Goal: Transaction & Acquisition: Book appointment/travel/reservation

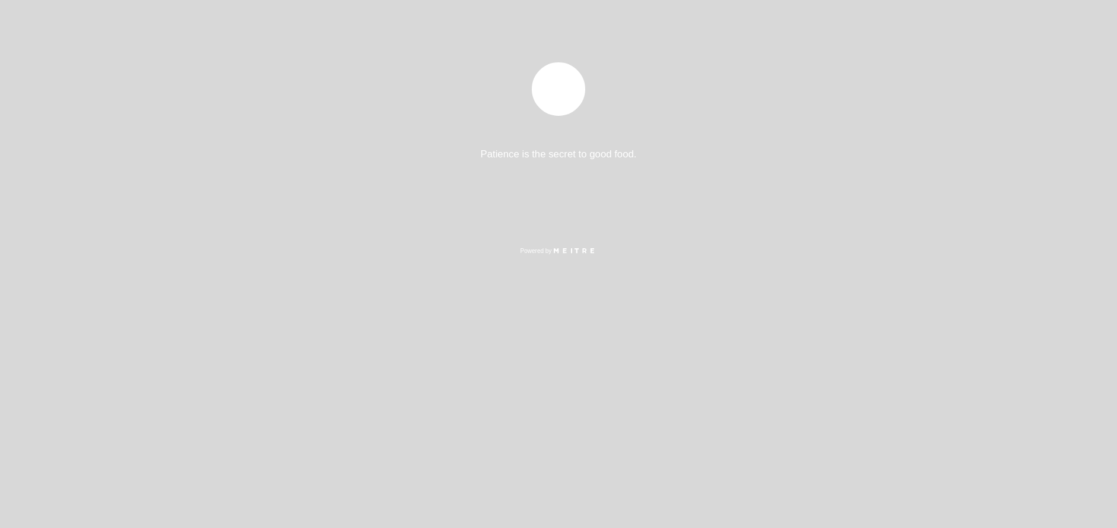
select select "pt"
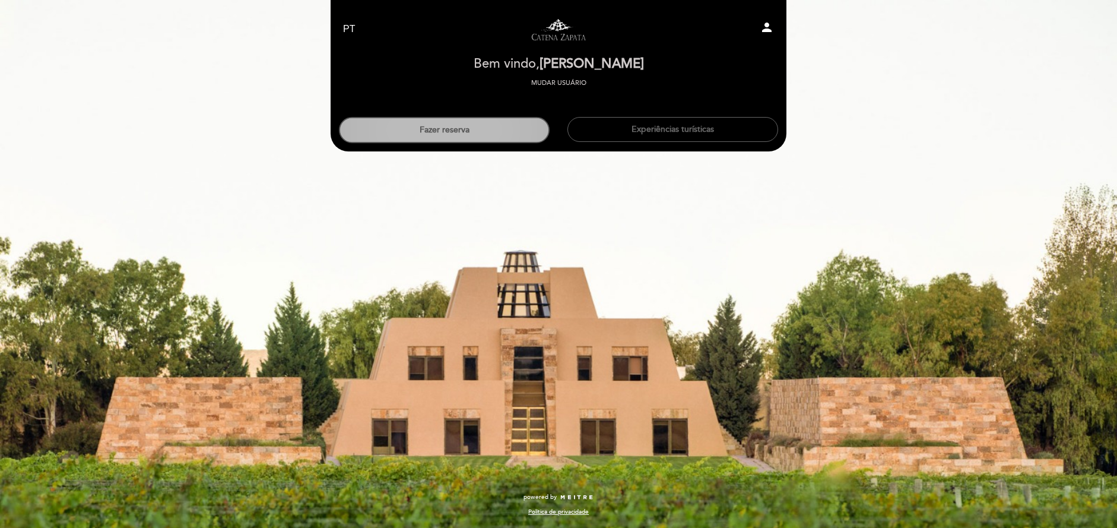
click at [487, 124] on button "Fazer reserva" at bounding box center [444, 130] width 211 height 26
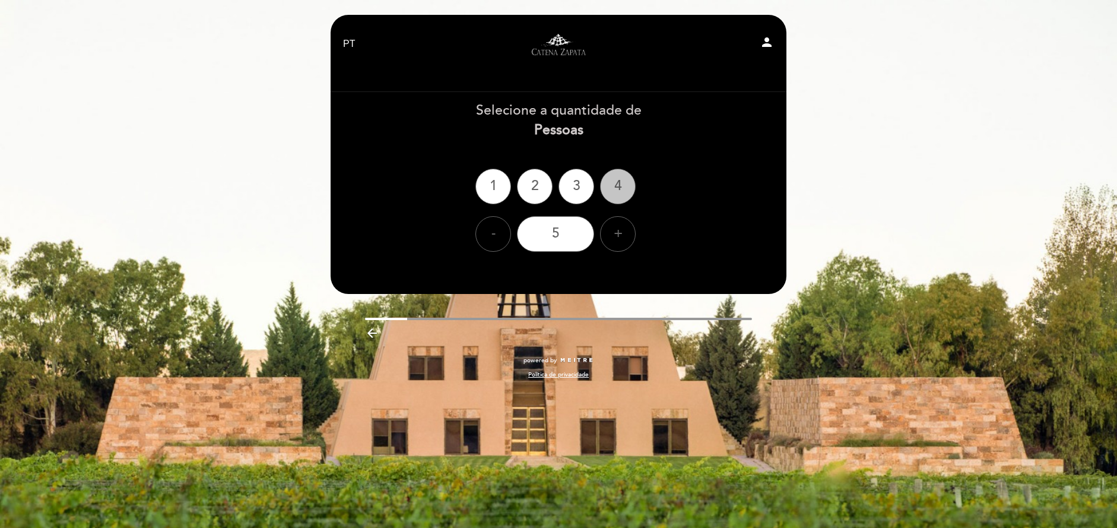
click at [617, 175] on div "4" at bounding box center [618, 187] width 36 height 36
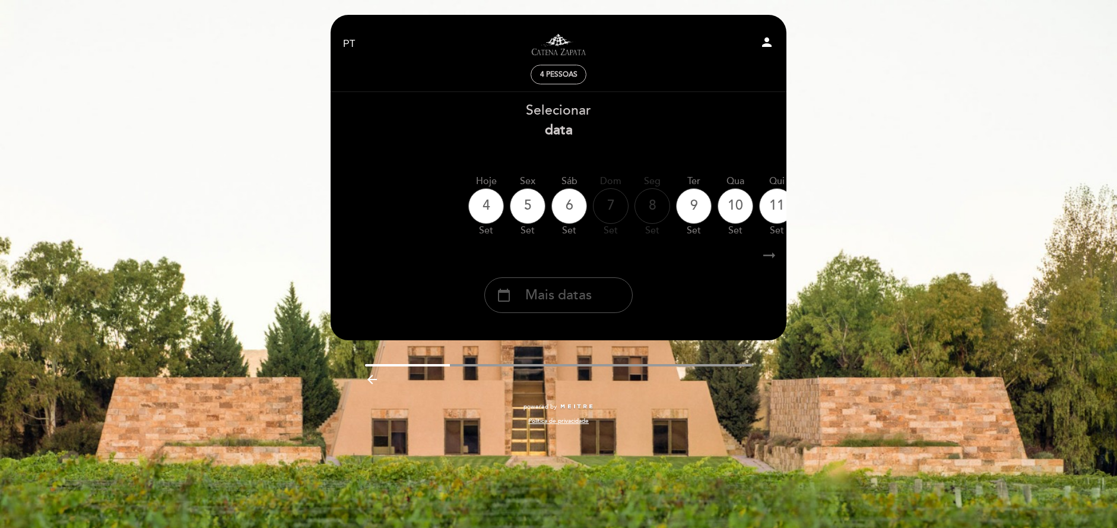
click at [570, 303] on span "Mais datas" at bounding box center [558, 295] width 66 height 20
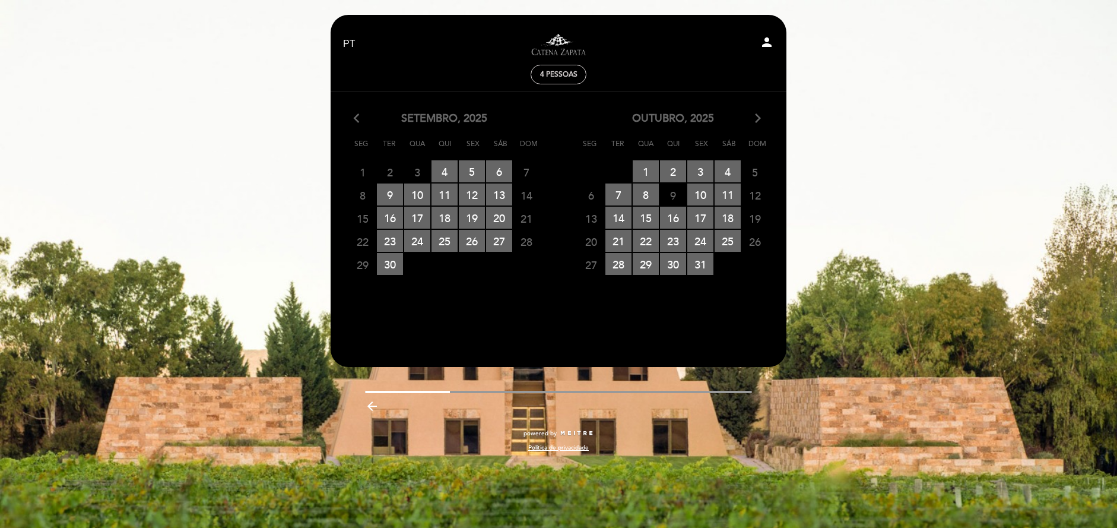
click at [762, 122] on icon "arrow_forward_ios" at bounding box center [757, 118] width 11 height 15
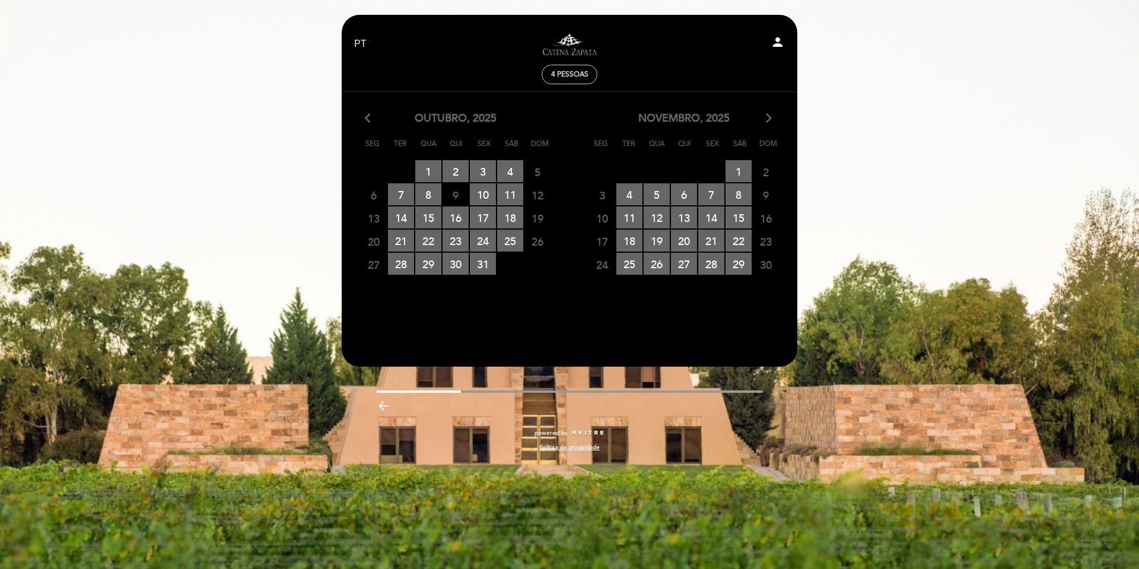
click at [610, 240] on span "17" at bounding box center [602, 241] width 26 height 22
click at [631, 237] on span "18 RESERVAS DISPONÍVEIS" at bounding box center [630, 241] width 26 height 22
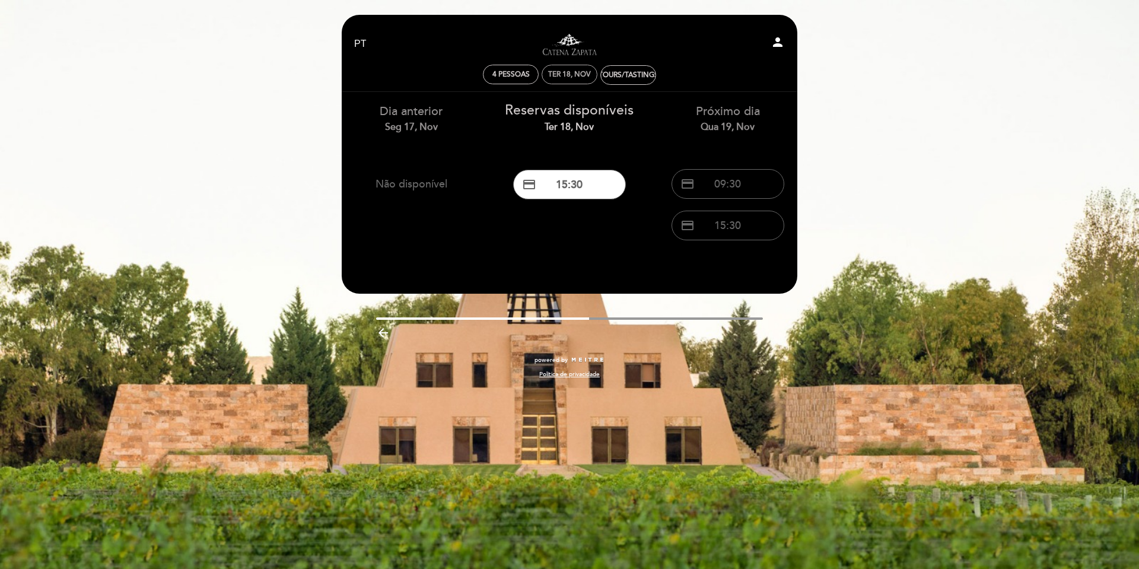
click at [565, 75] on div "Ter 18, nov" at bounding box center [569, 74] width 43 height 9
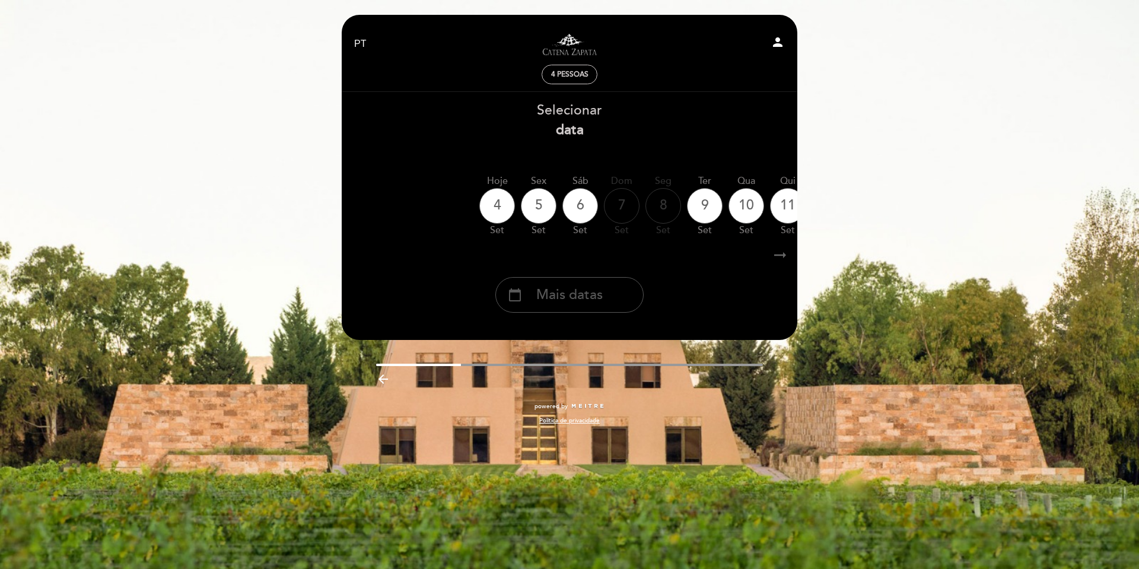
click at [577, 299] on span "Mais datas" at bounding box center [569, 295] width 66 height 20
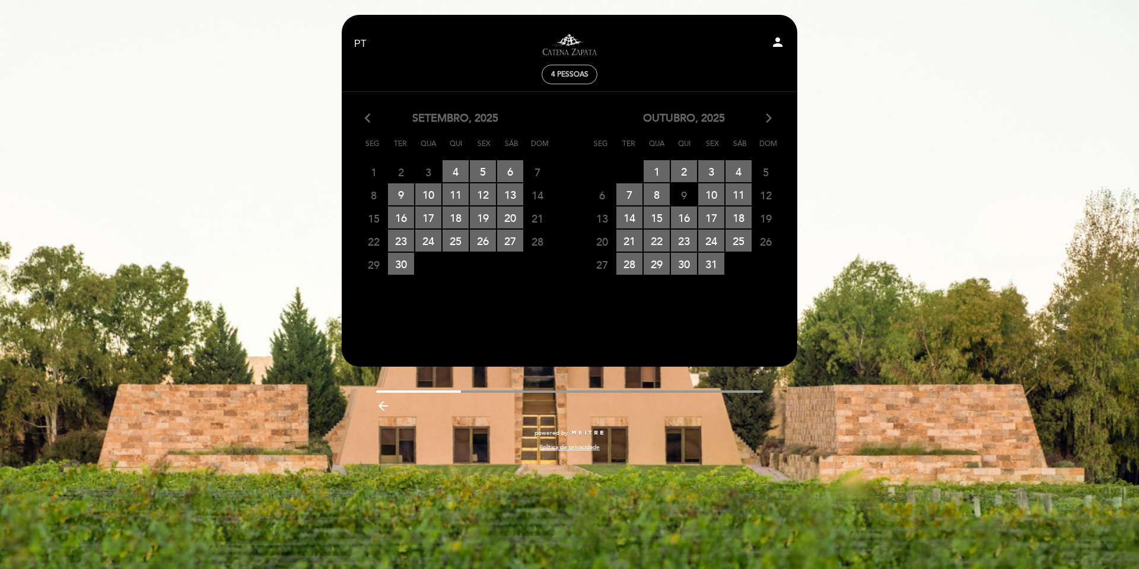
click at [768, 119] on icon "arrow_forward_ios" at bounding box center [769, 118] width 11 height 15
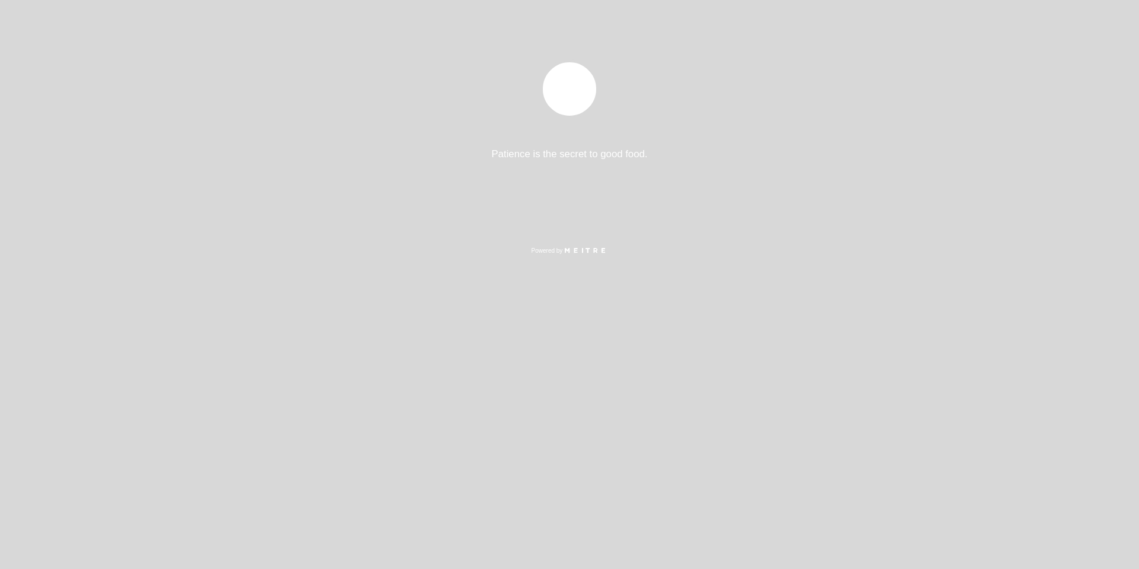
select select "pt"
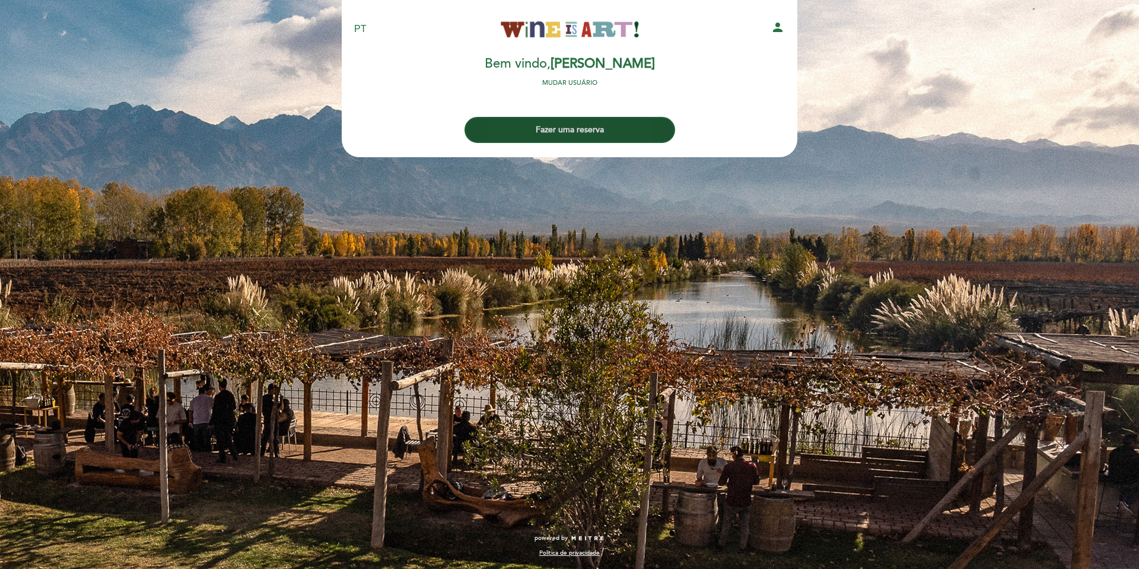
click at [612, 126] on button "Fazer uma reserva" at bounding box center [570, 130] width 211 height 26
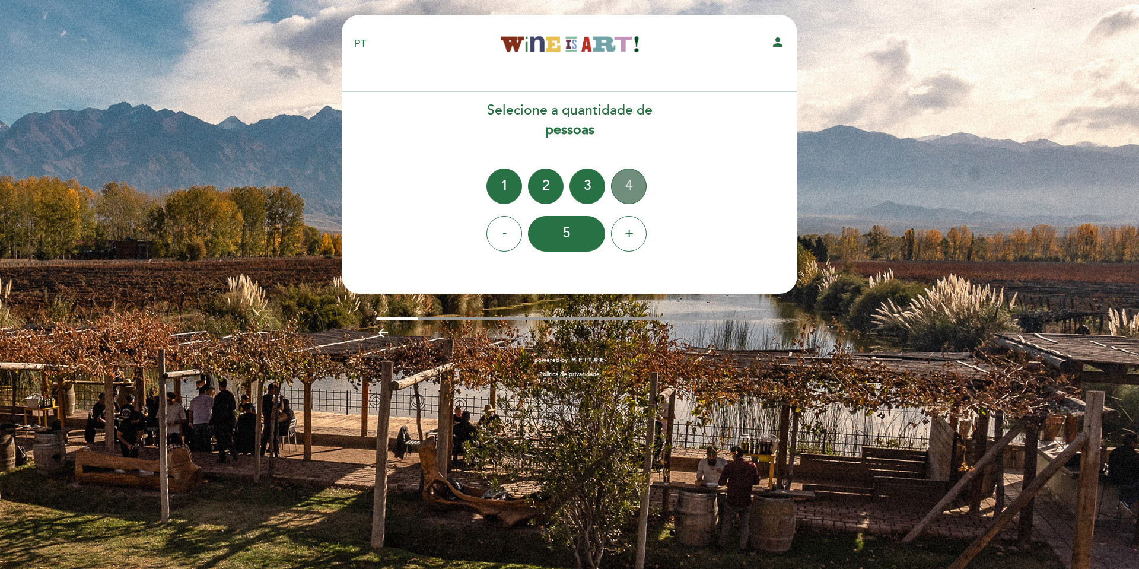
click at [624, 182] on div "4" at bounding box center [629, 187] width 36 height 36
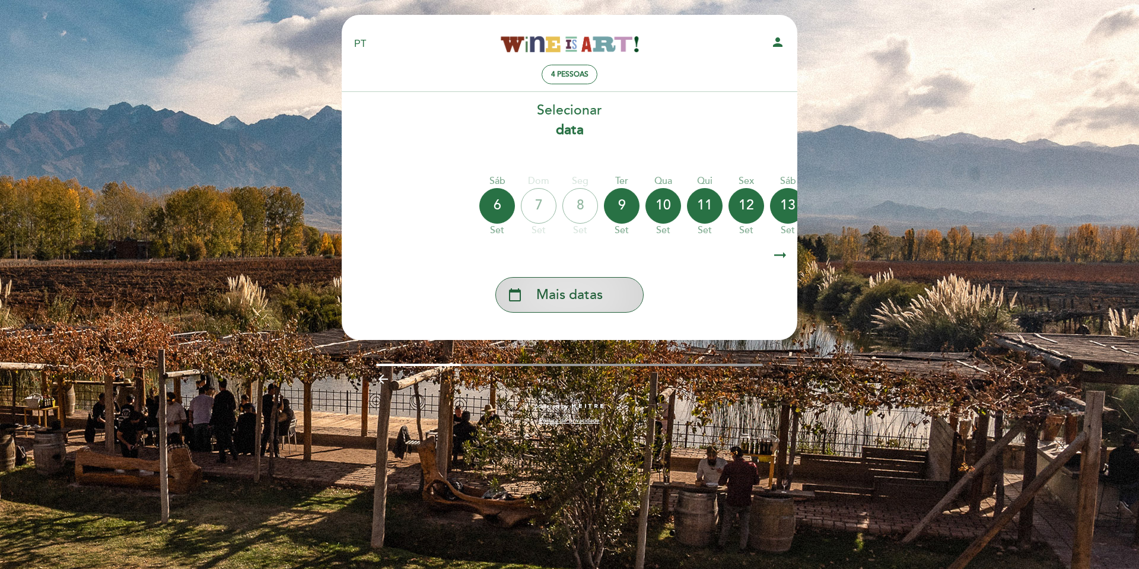
click at [596, 301] on span "Mais datas" at bounding box center [569, 295] width 66 height 20
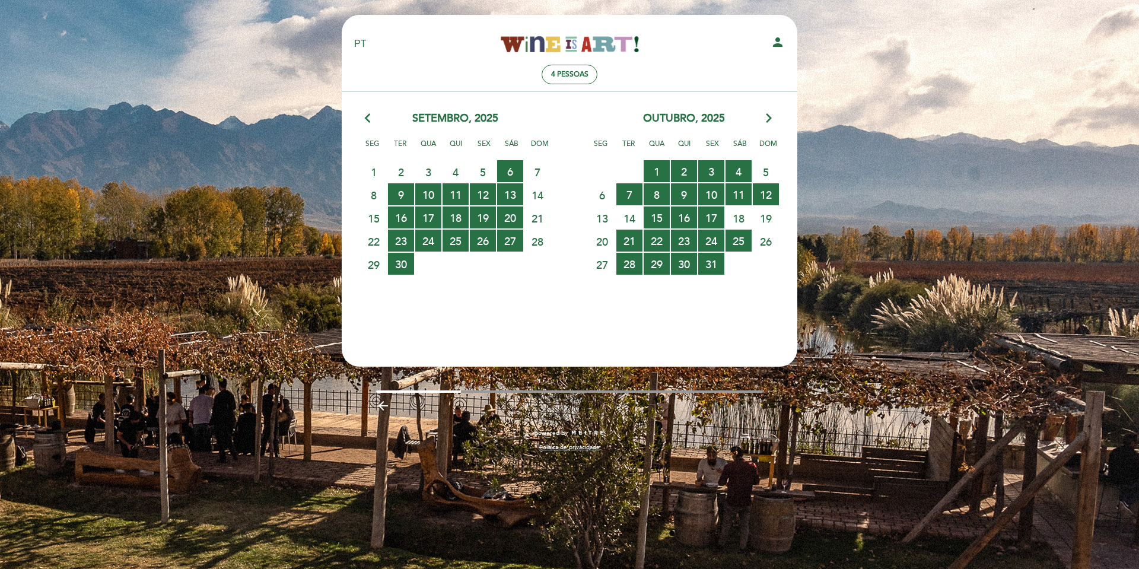
click at [762, 122] on div "outubro, 2025 arrow_forward_ios" at bounding box center [684, 118] width 228 height 15
click at [768, 116] on icon "arrow_forward_ios" at bounding box center [769, 118] width 11 height 15
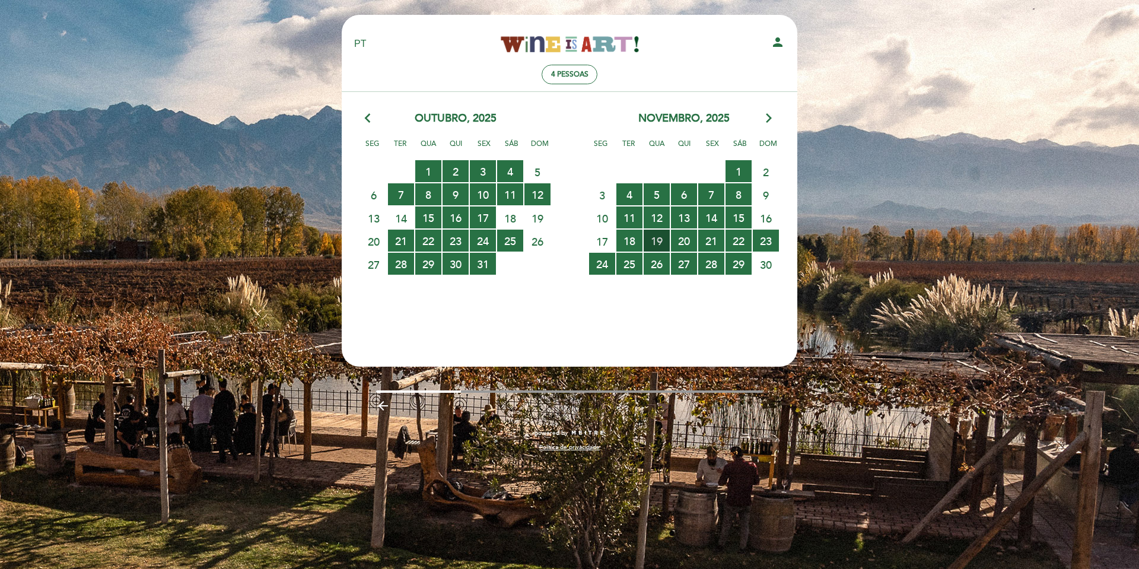
click at [656, 244] on span "19 RESERVAS DISPONÍVEIS" at bounding box center [657, 241] width 26 height 22
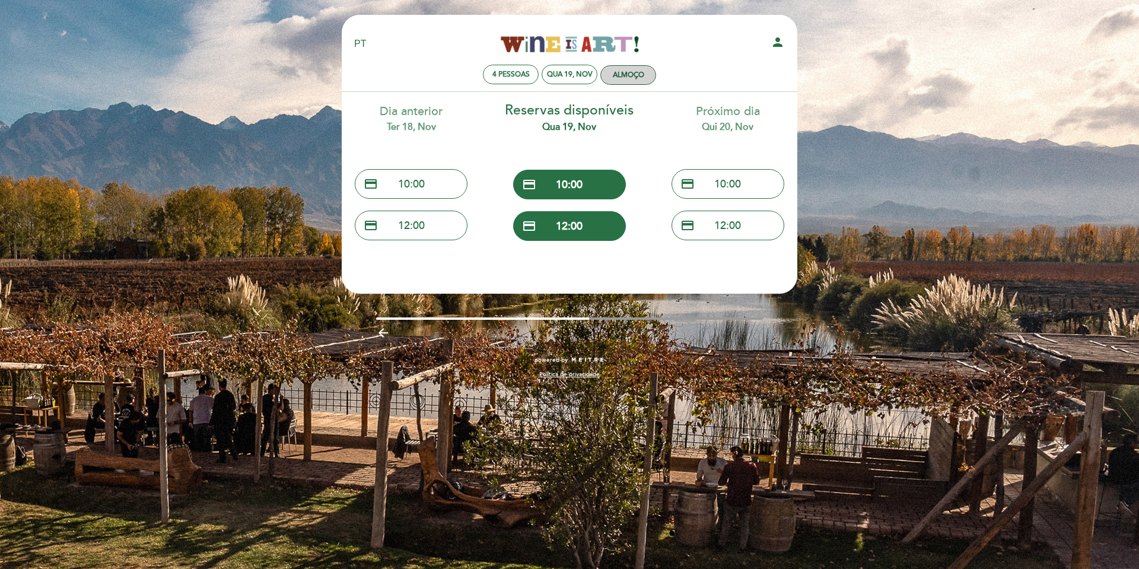
click at [630, 71] on div "Almoço" at bounding box center [628, 75] width 31 height 9
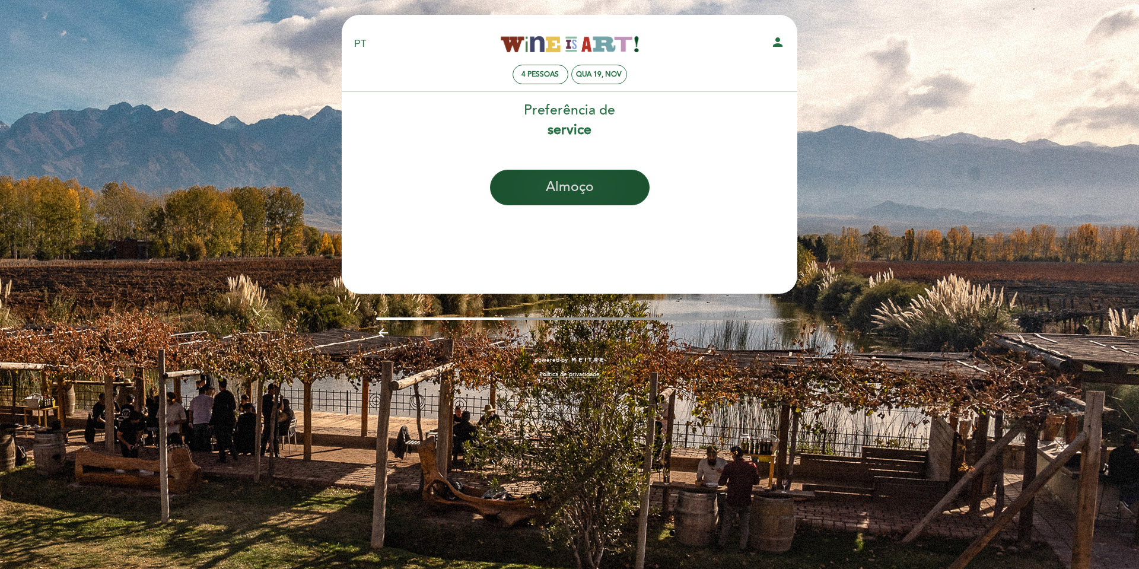
click at [597, 186] on button "Almoço" at bounding box center [570, 188] width 160 height 36
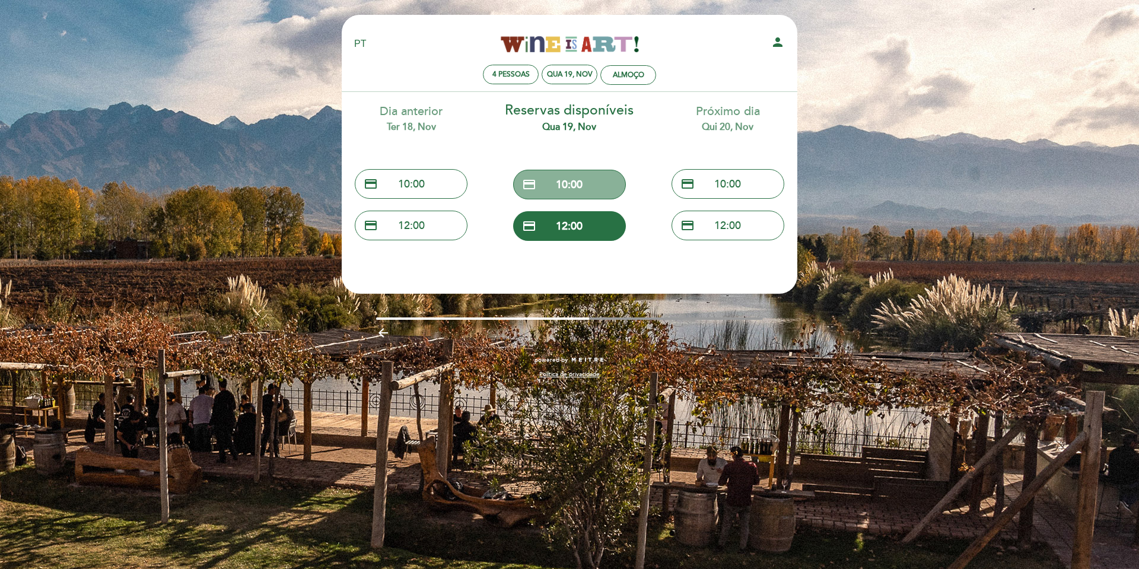
click at [597, 186] on button "credit_card 10:00" at bounding box center [569, 185] width 113 height 30
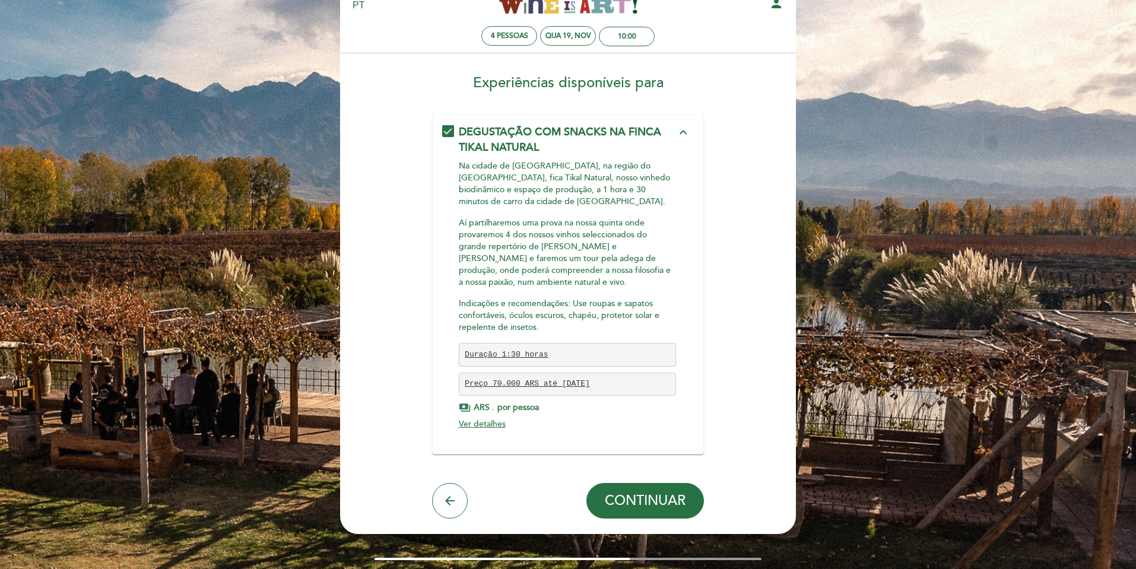
scroll to position [59, 0]
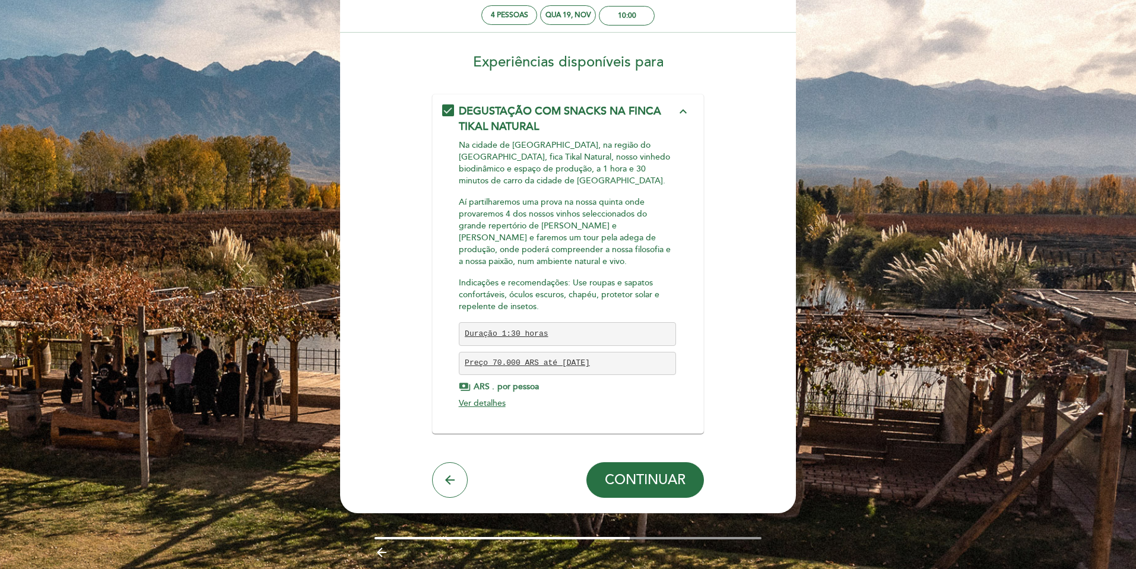
click at [495, 408] on span "Ver detalhes" at bounding box center [482, 403] width 47 height 10
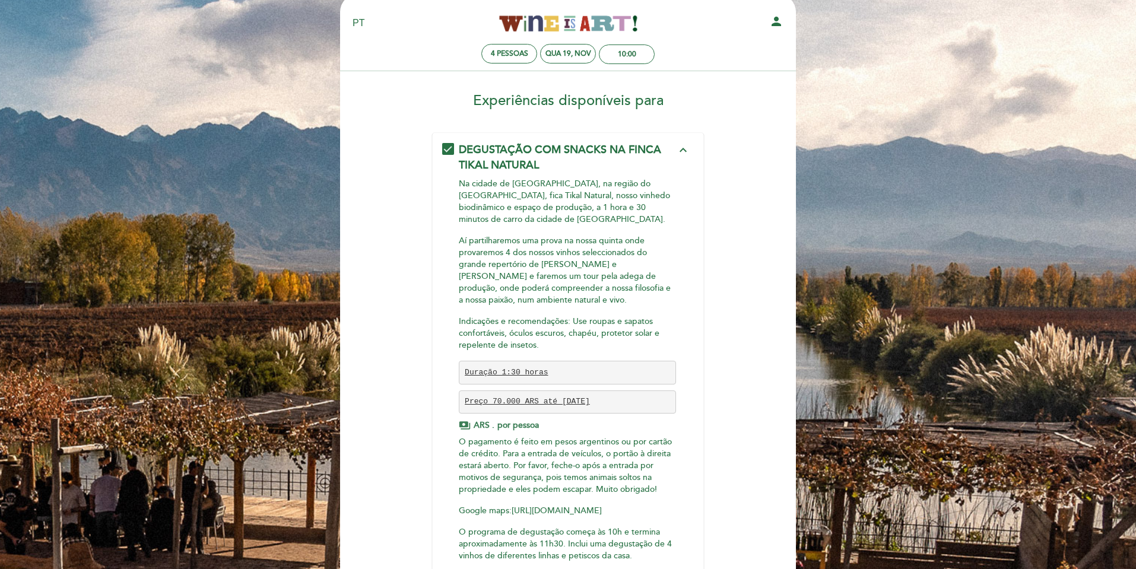
scroll to position [0, 0]
